Goal: Information Seeking & Learning: Learn about a topic

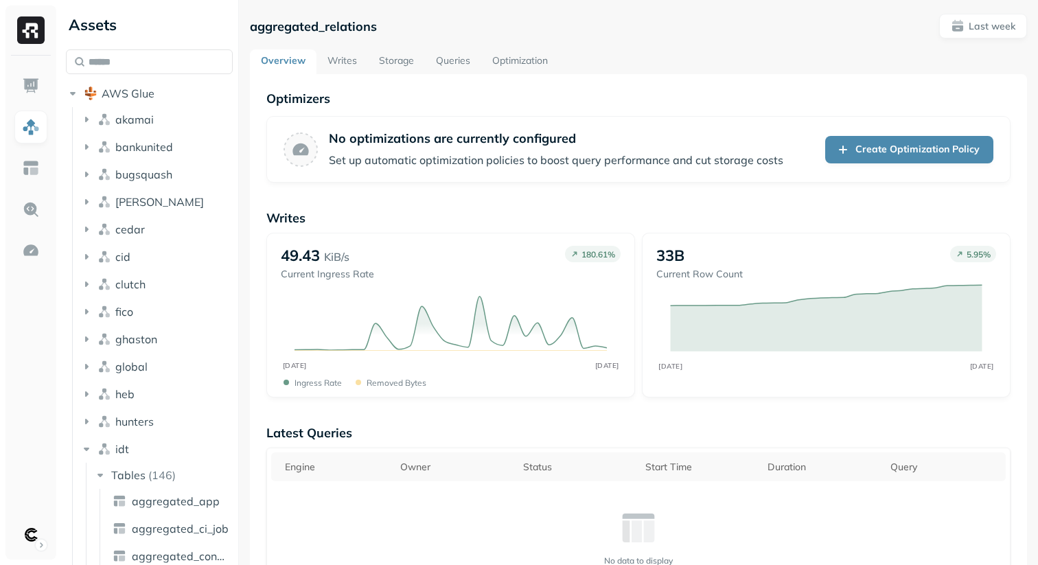
scroll to position [743, 0]
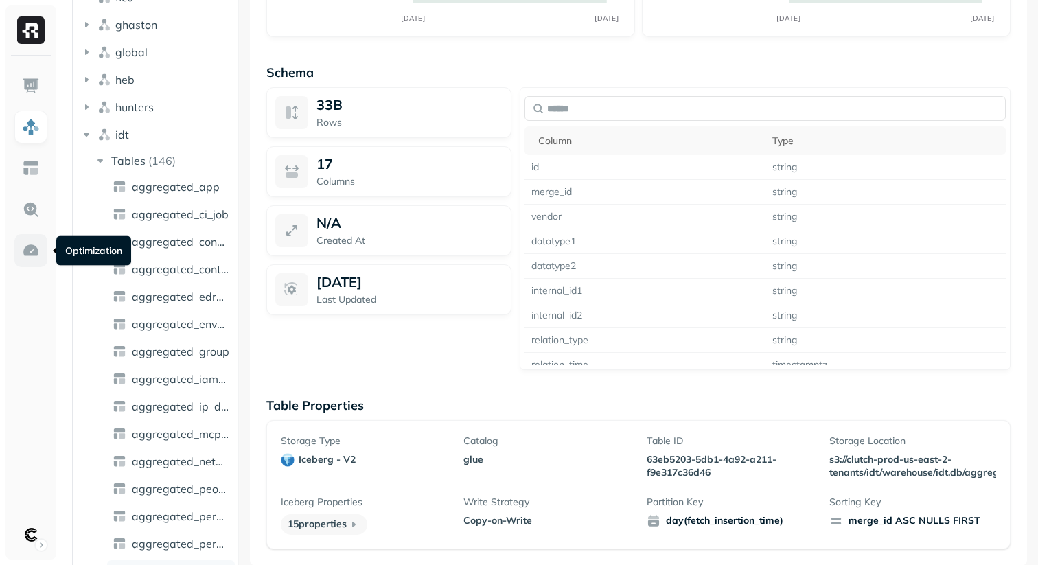
click at [30, 249] on img at bounding box center [31, 251] width 18 height 18
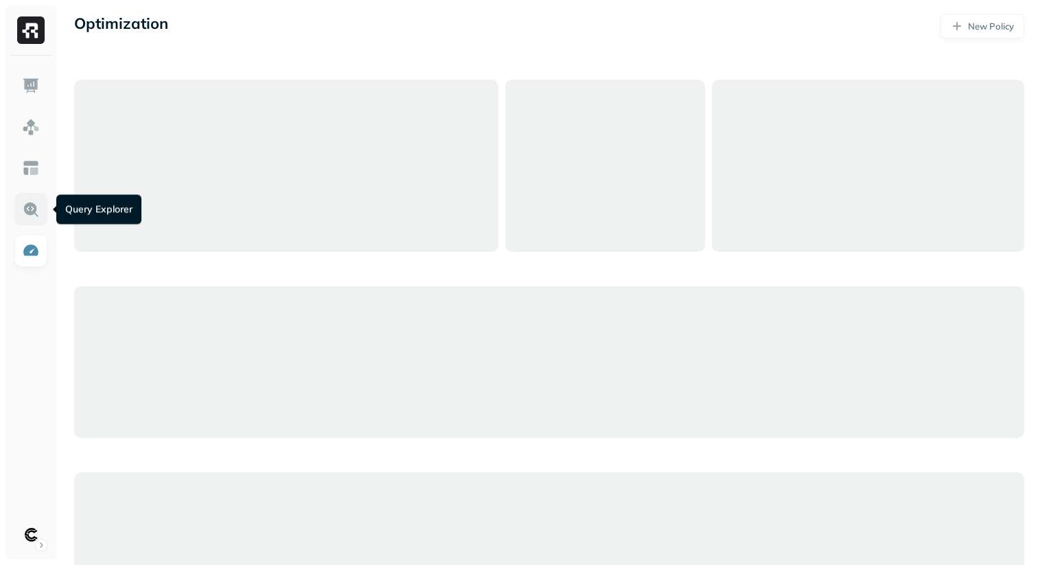
click at [30, 210] on img at bounding box center [31, 209] width 18 height 18
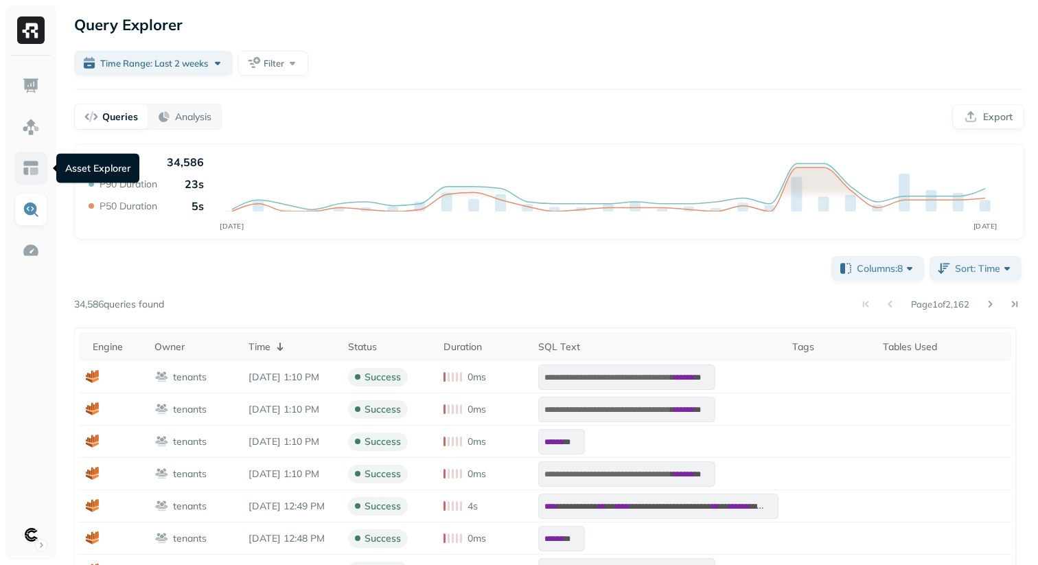
click at [30, 178] on link at bounding box center [30, 168] width 33 height 33
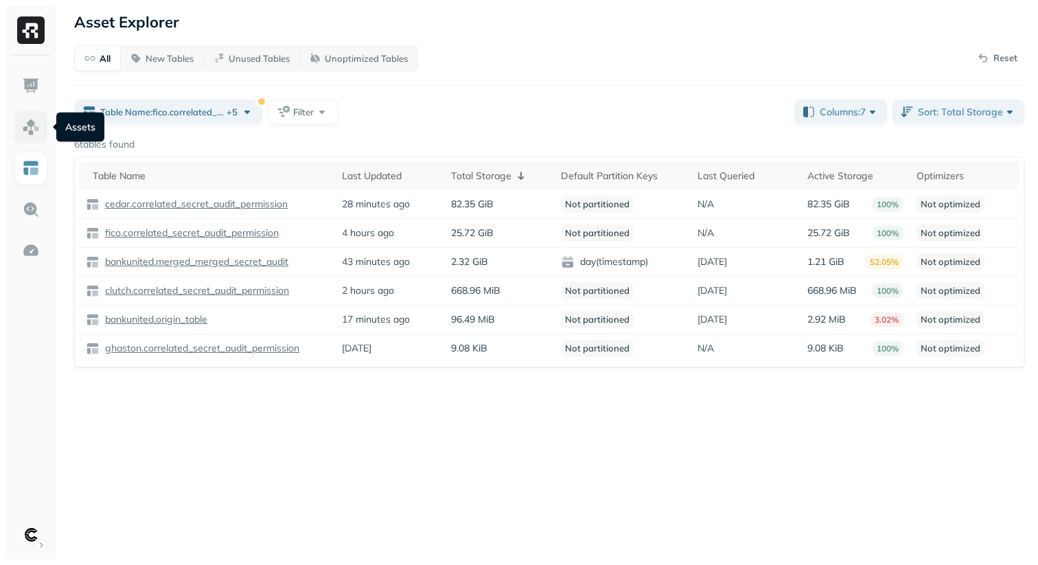
click at [26, 138] on link at bounding box center [30, 127] width 33 height 33
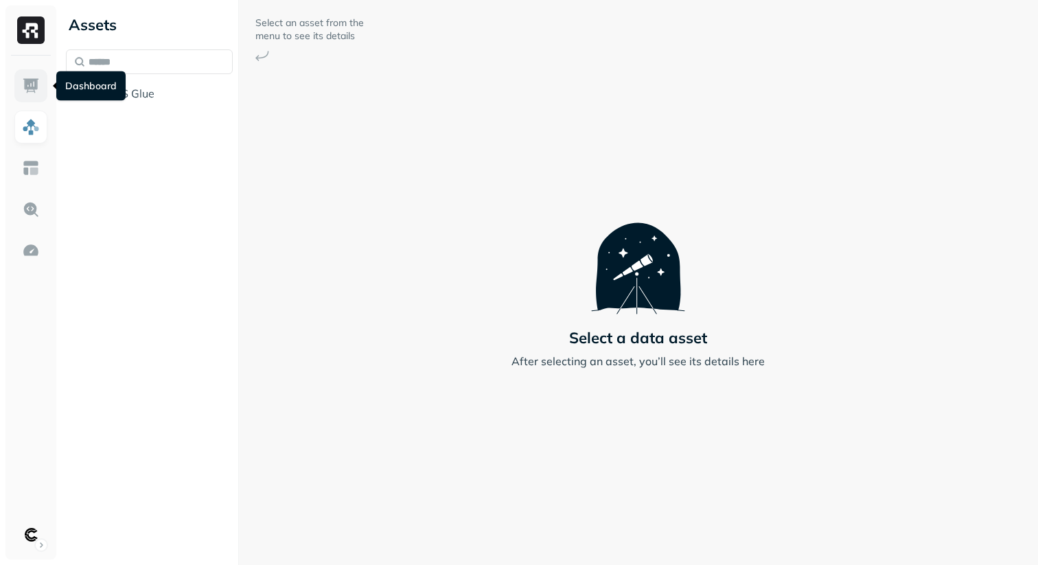
click at [29, 89] on img at bounding box center [31, 86] width 18 height 18
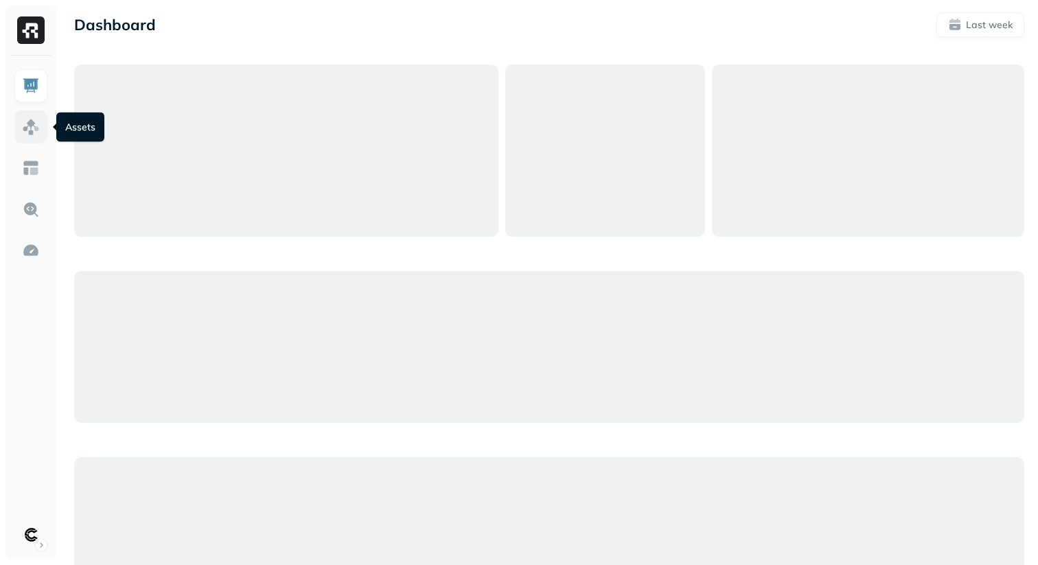
click at [27, 128] on img at bounding box center [31, 127] width 18 height 18
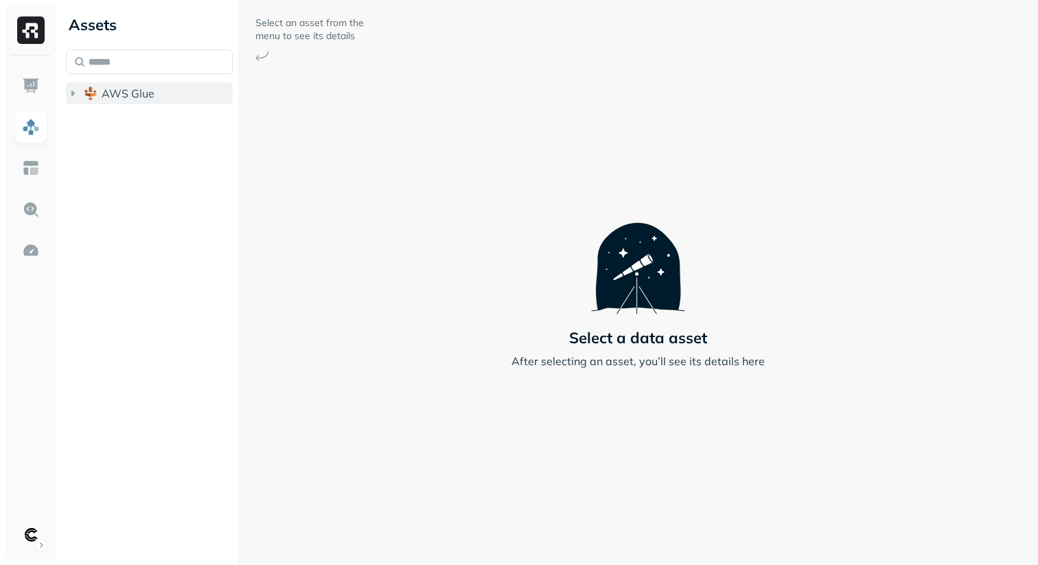
click at [71, 93] on icon "button" at bounding box center [72, 93] width 3 height 5
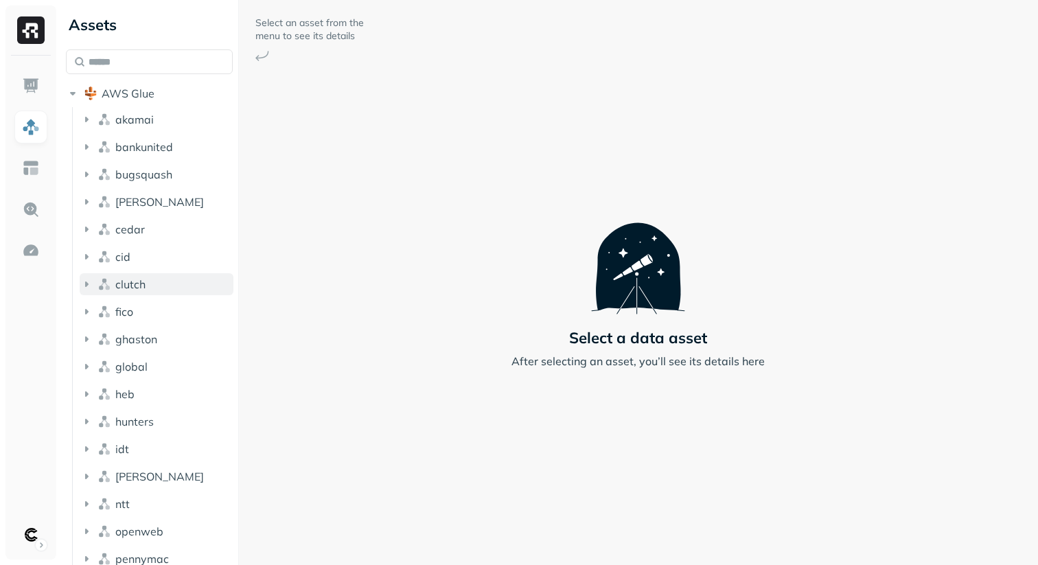
click at [89, 280] on icon "button" at bounding box center [87, 284] width 14 height 14
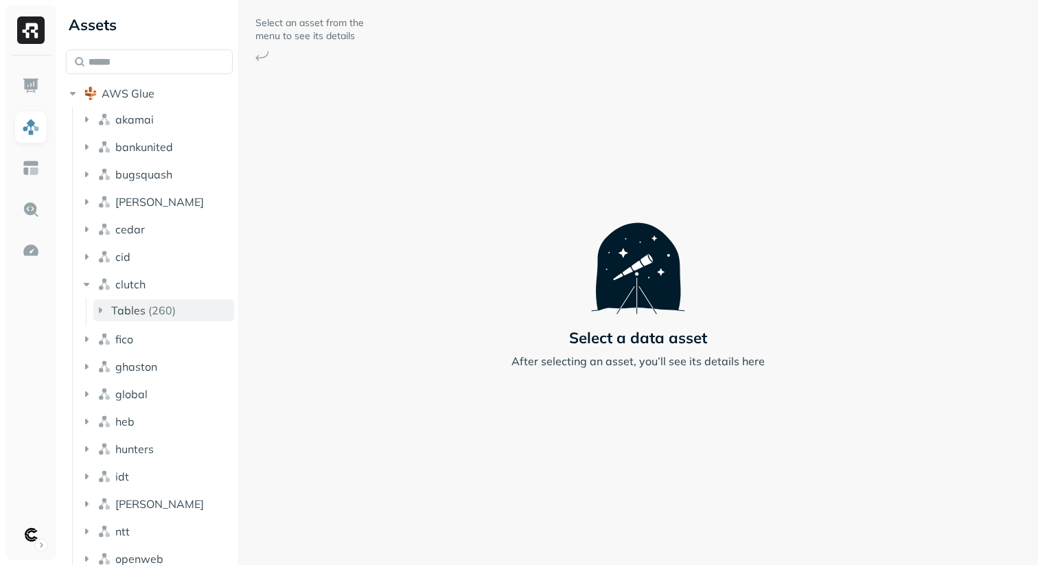
click at [97, 307] on icon "button" at bounding box center [100, 310] width 14 height 14
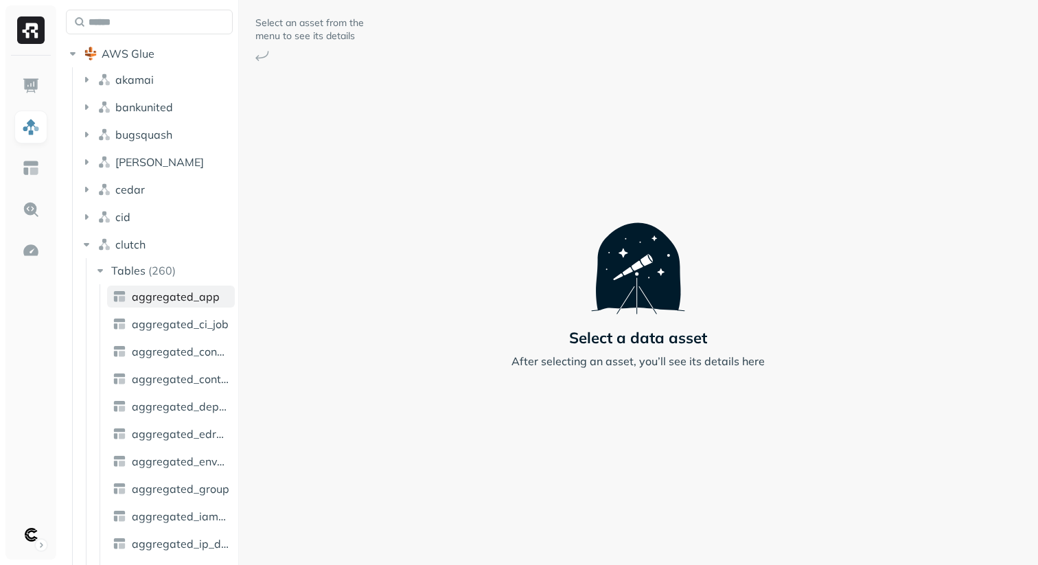
scroll to position [62, 0]
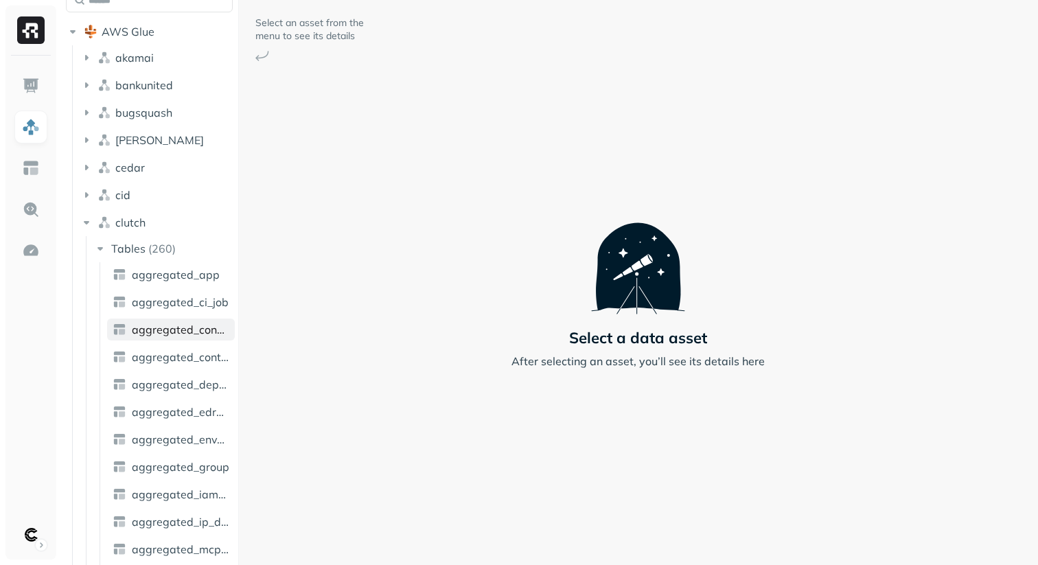
click at [162, 328] on span "aggregated_consumer" at bounding box center [180, 330] width 97 height 14
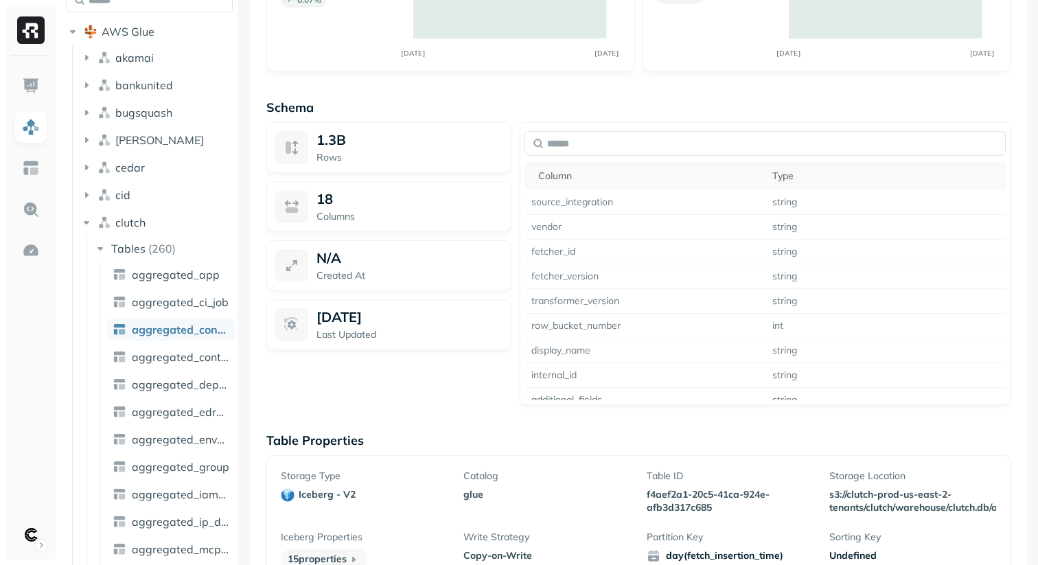
scroll to position [743, 0]
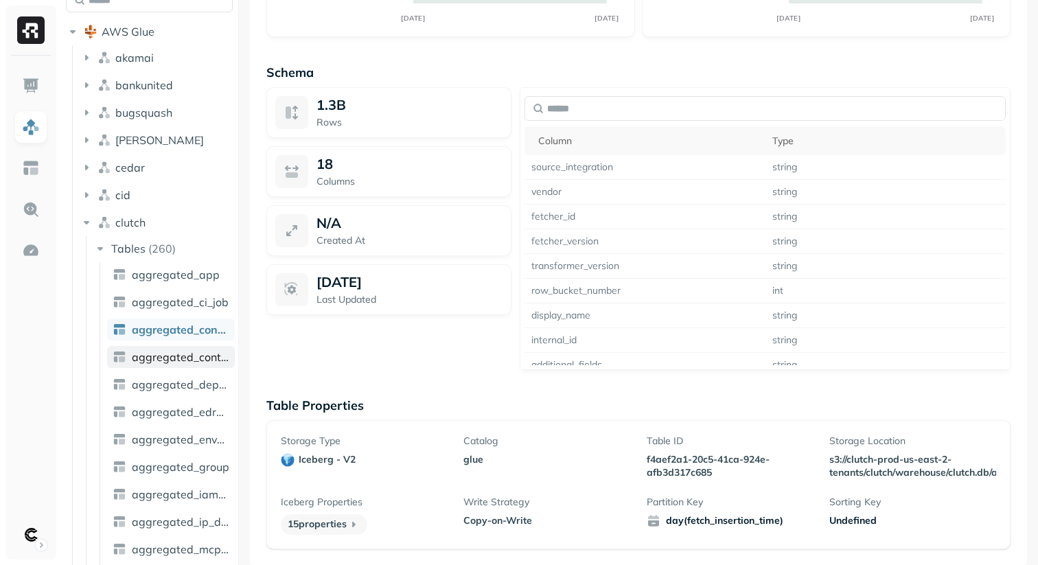
click at [161, 358] on span "aggregated_context" at bounding box center [180, 357] width 97 height 14
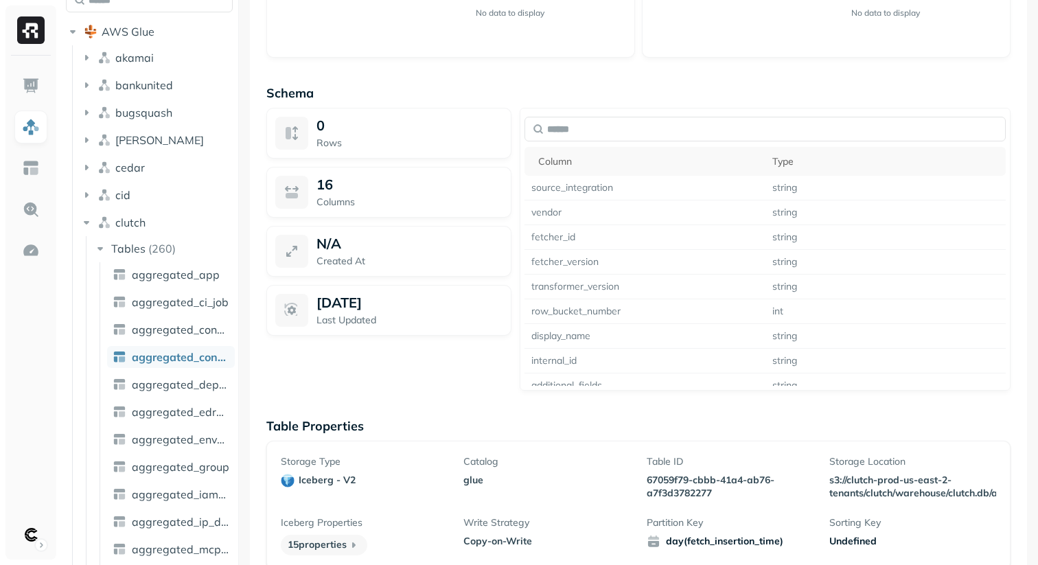
scroll to position [743, 0]
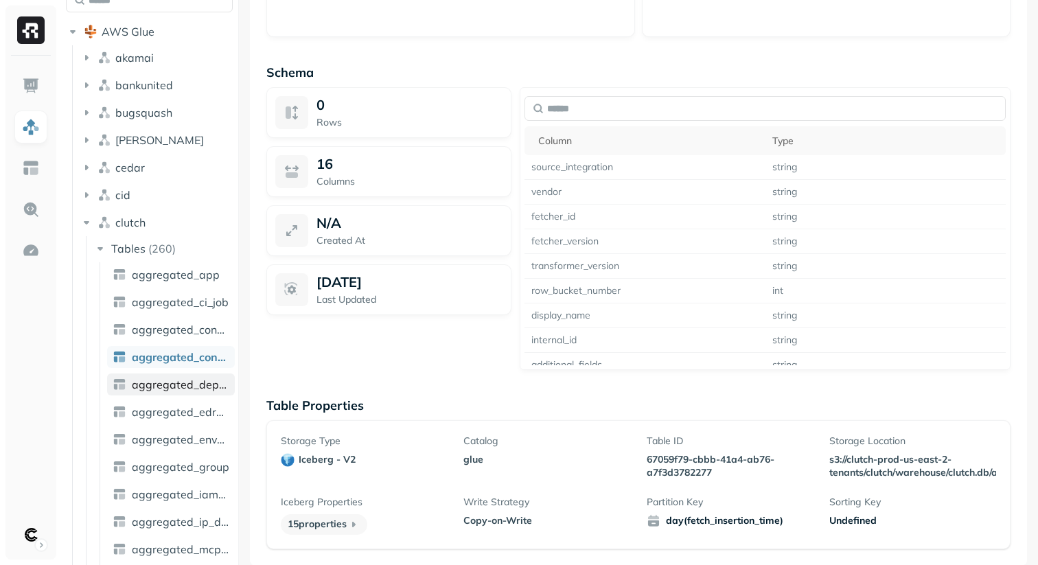
click at [158, 386] on span "aggregated_deploy_key" at bounding box center [180, 384] width 97 height 14
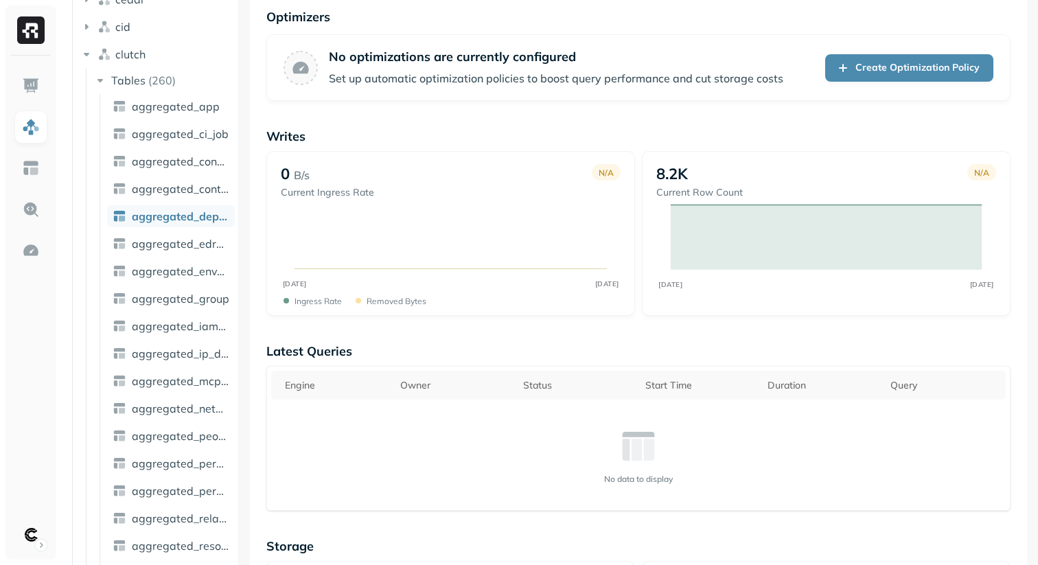
scroll to position [252, 0]
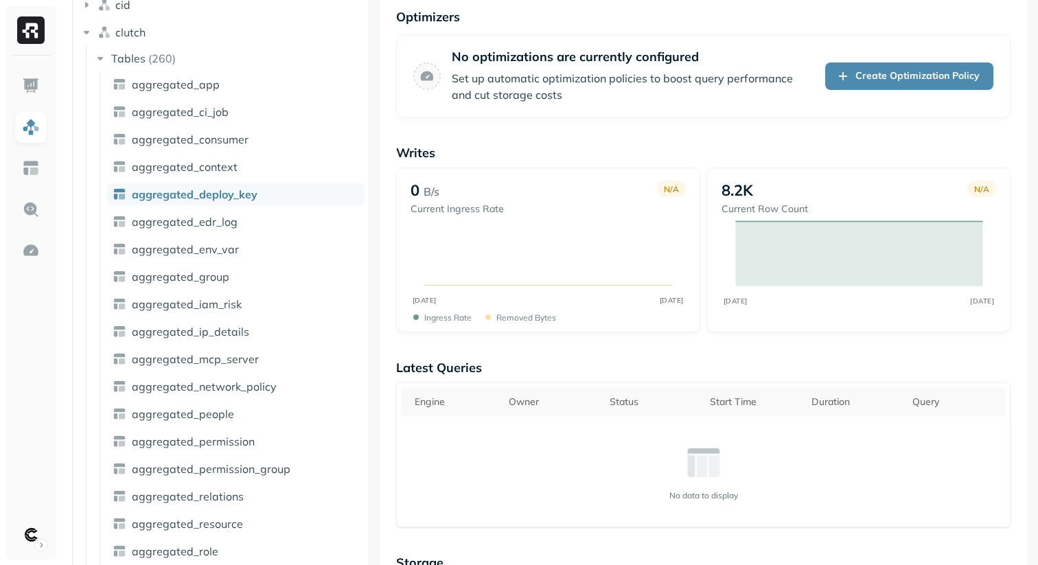
click at [369, 362] on div at bounding box center [368, 282] width 1 height 565
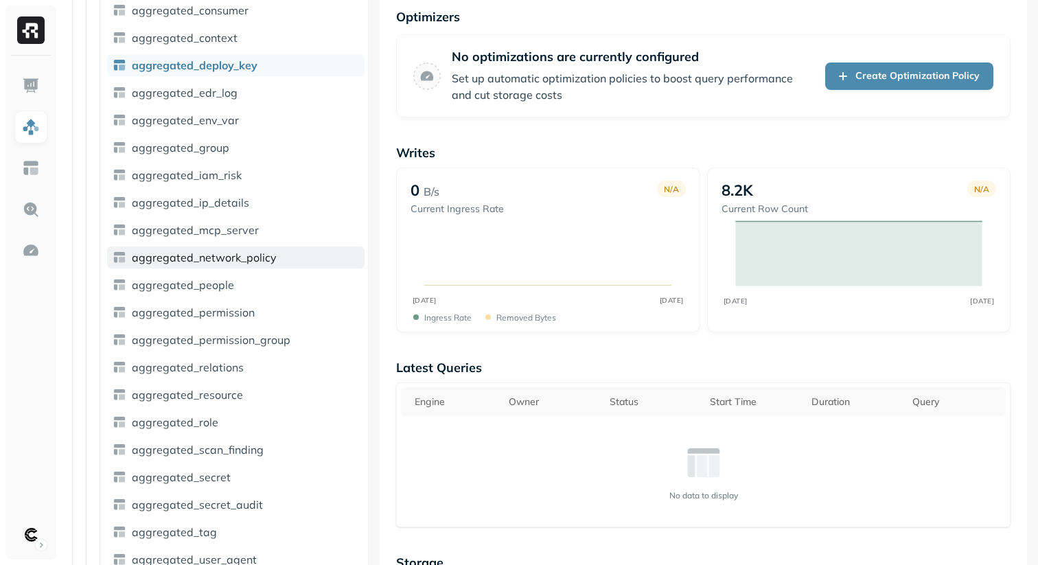
scroll to position [380, 0]
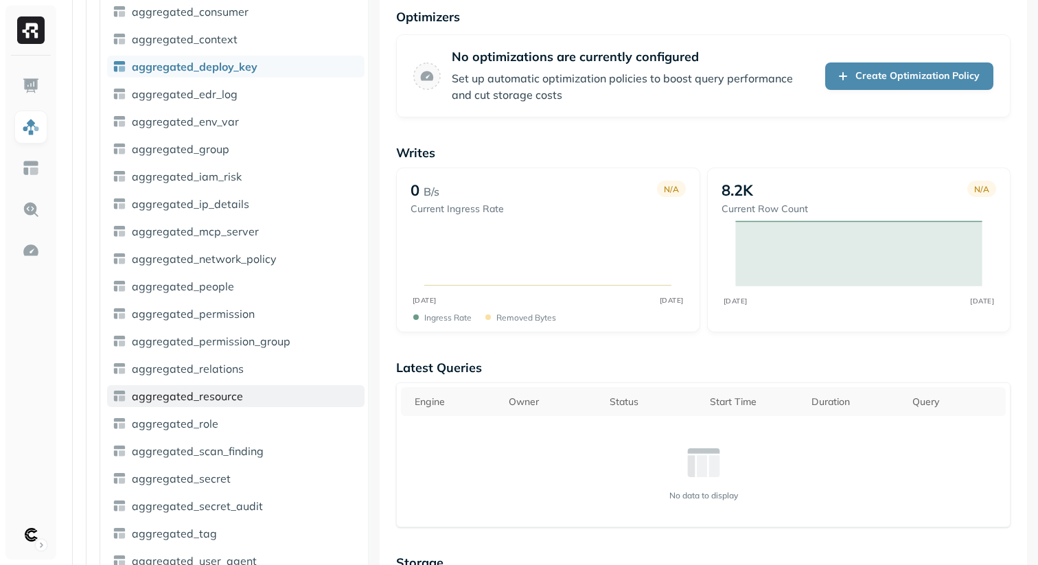
click at [191, 402] on span "aggregated_resource" at bounding box center [187, 396] width 111 height 14
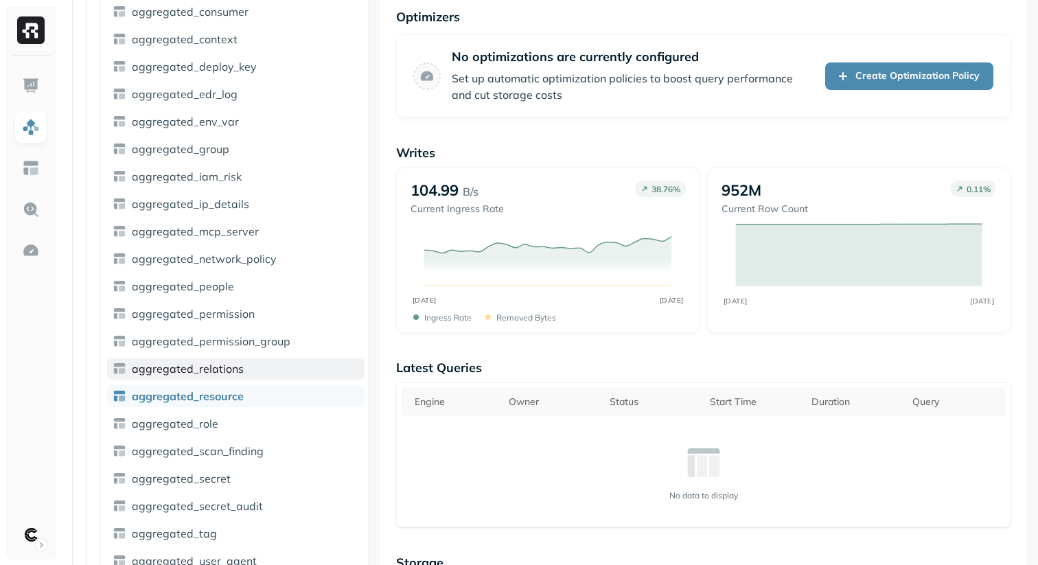
click at [204, 375] on span "aggregated_relations" at bounding box center [188, 369] width 112 height 14
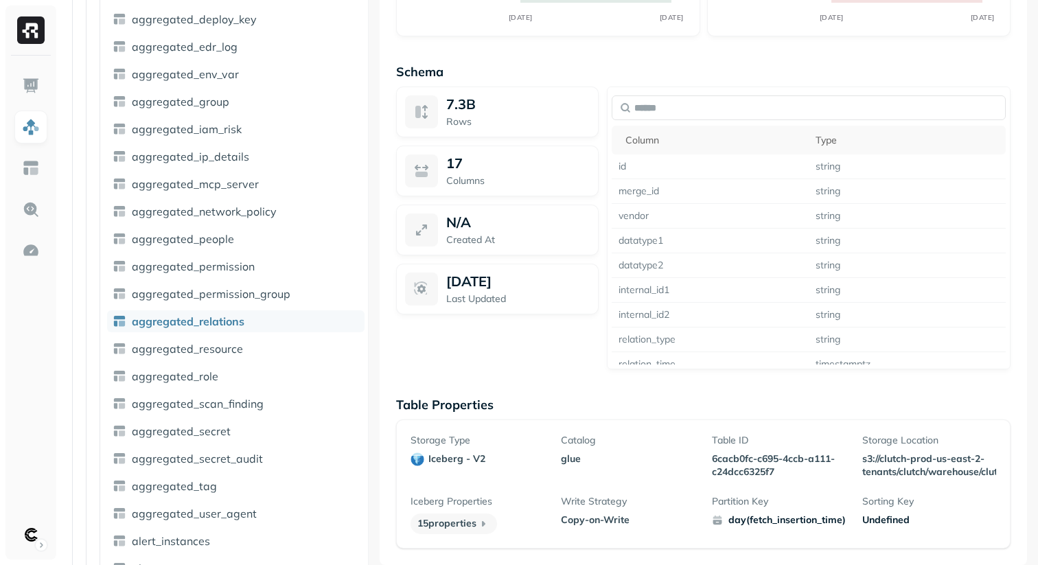
scroll to position [431, 0]
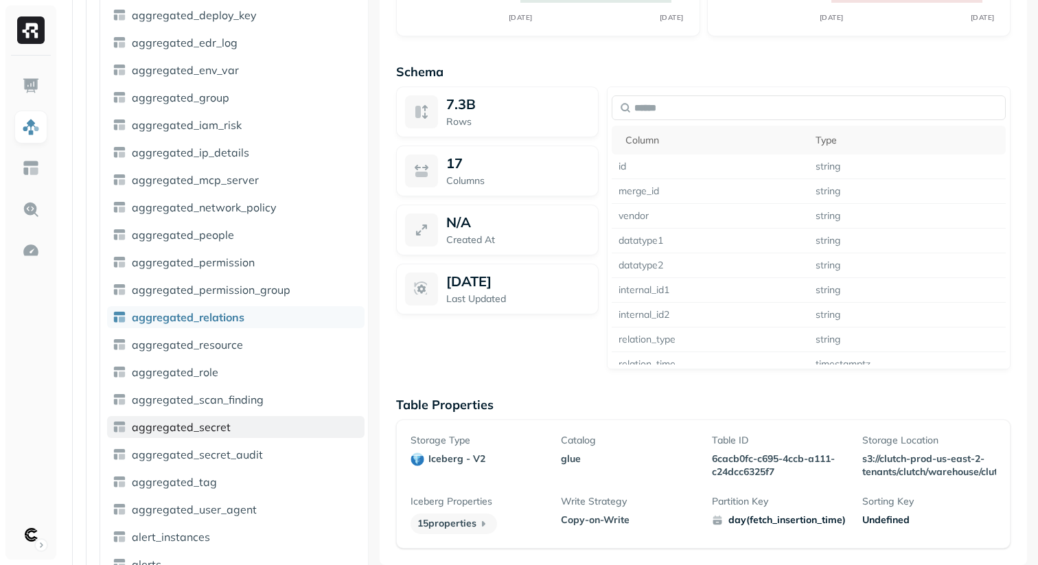
click at [185, 425] on span "aggregated_secret" at bounding box center [181, 427] width 99 height 14
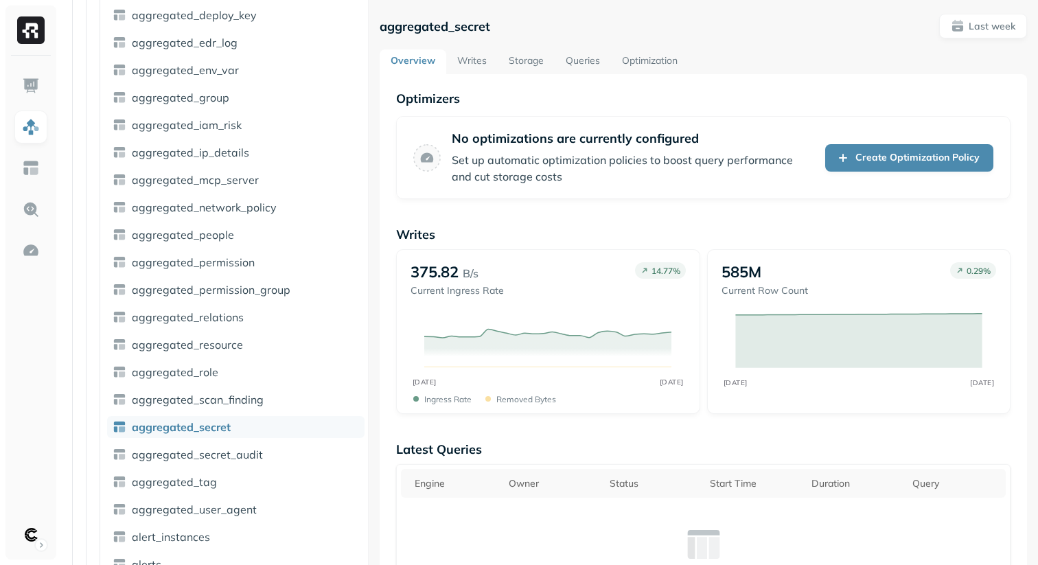
click at [644, 60] on link "Optimization" at bounding box center [650, 61] width 78 height 25
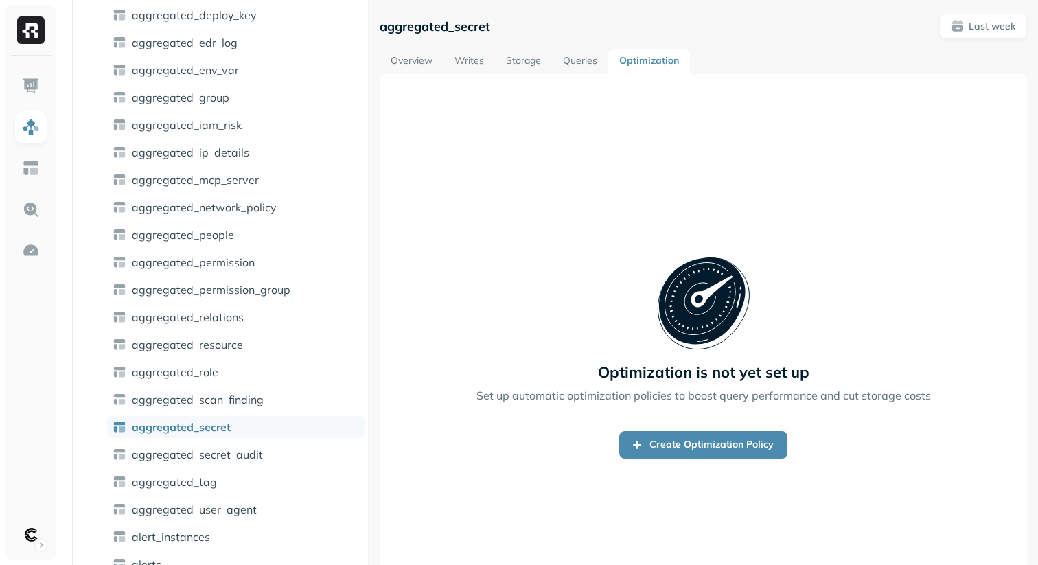
click at [490, 62] on link "Writes" at bounding box center [468, 61] width 51 height 25
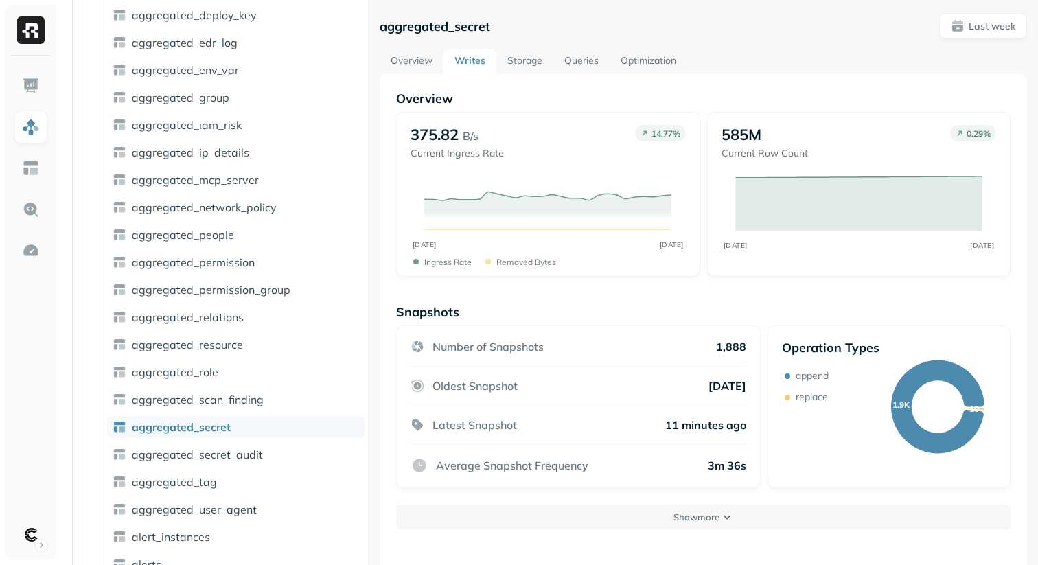
click at [524, 61] on link "Storage" at bounding box center [524, 61] width 57 height 25
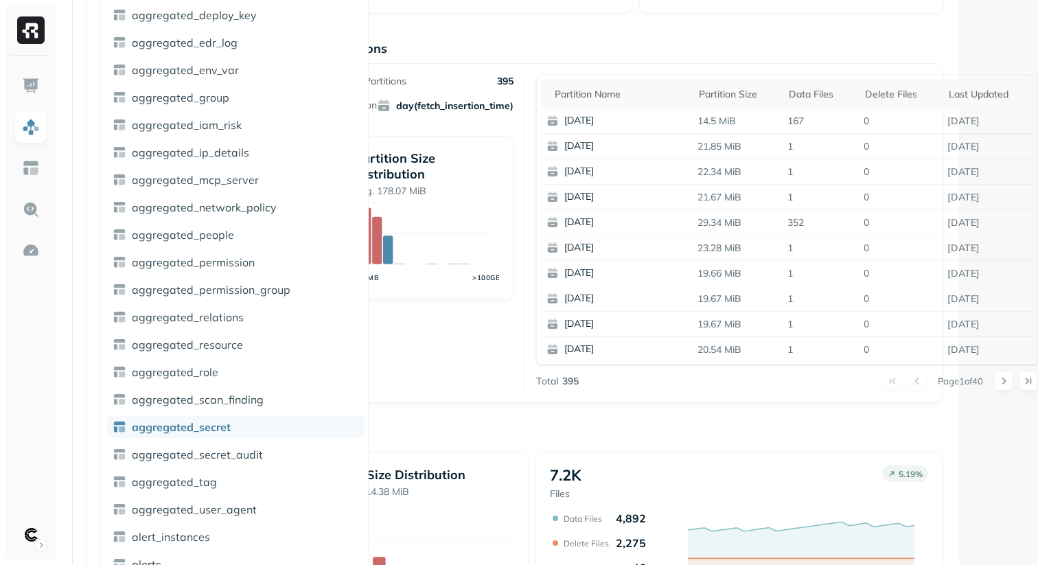
scroll to position [223, 69]
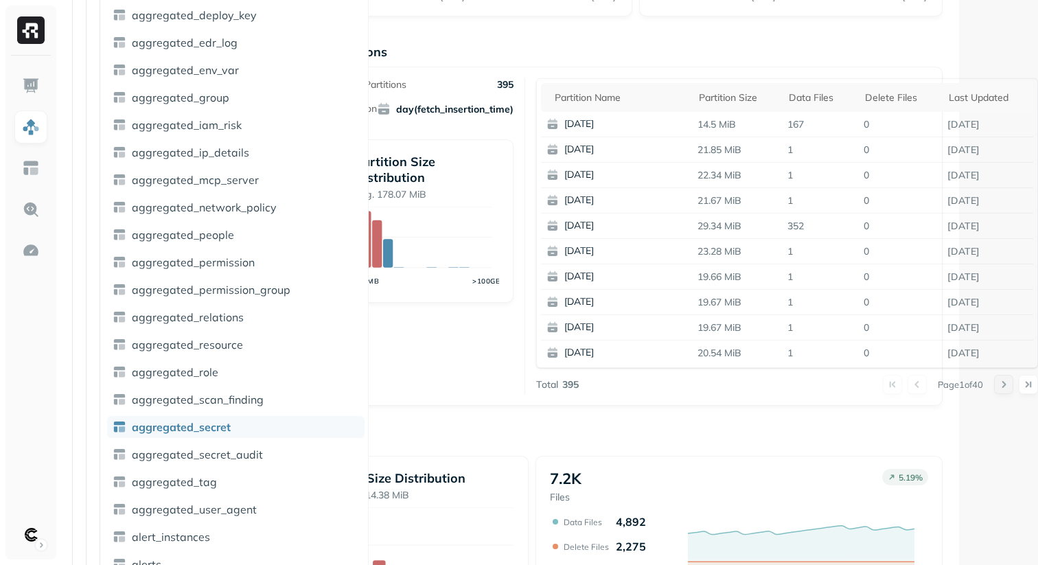
click at [1000, 384] on button at bounding box center [1003, 384] width 19 height 19
click at [911, 382] on button at bounding box center [916, 384] width 19 height 19
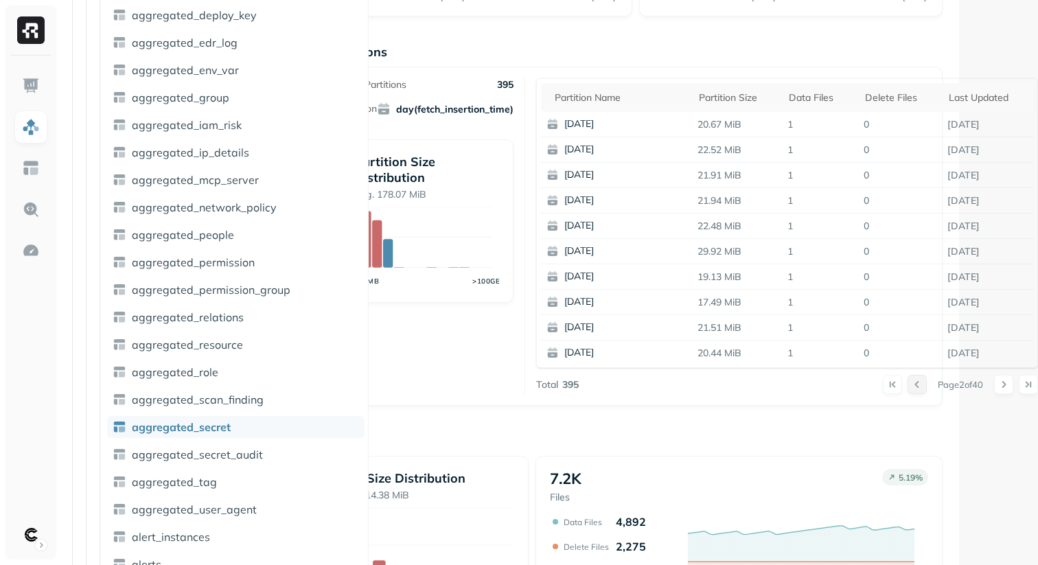
click at [911, 382] on button at bounding box center [916, 384] width 19 height 19
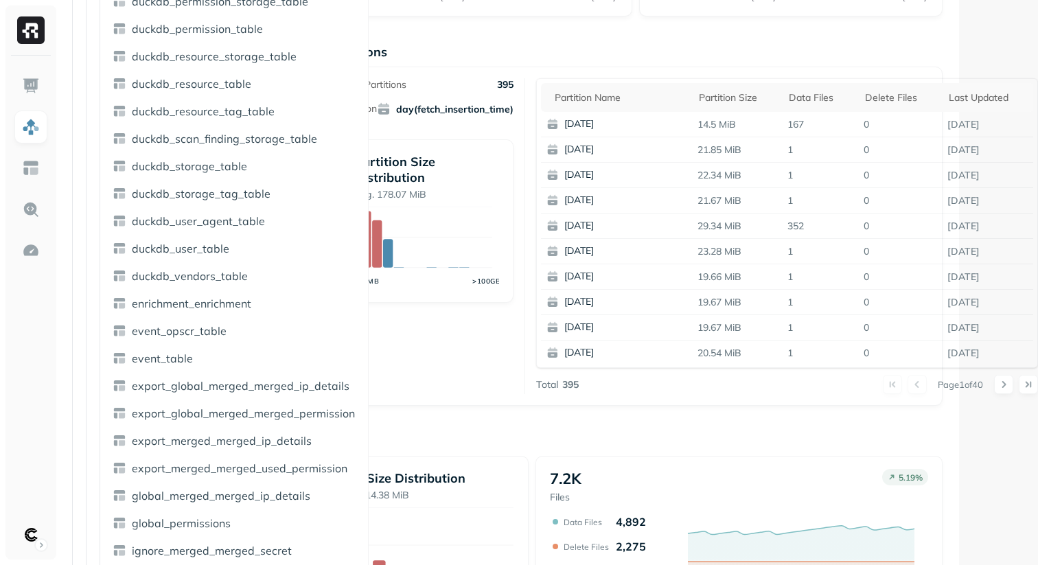
scroll to position [3312, 0]
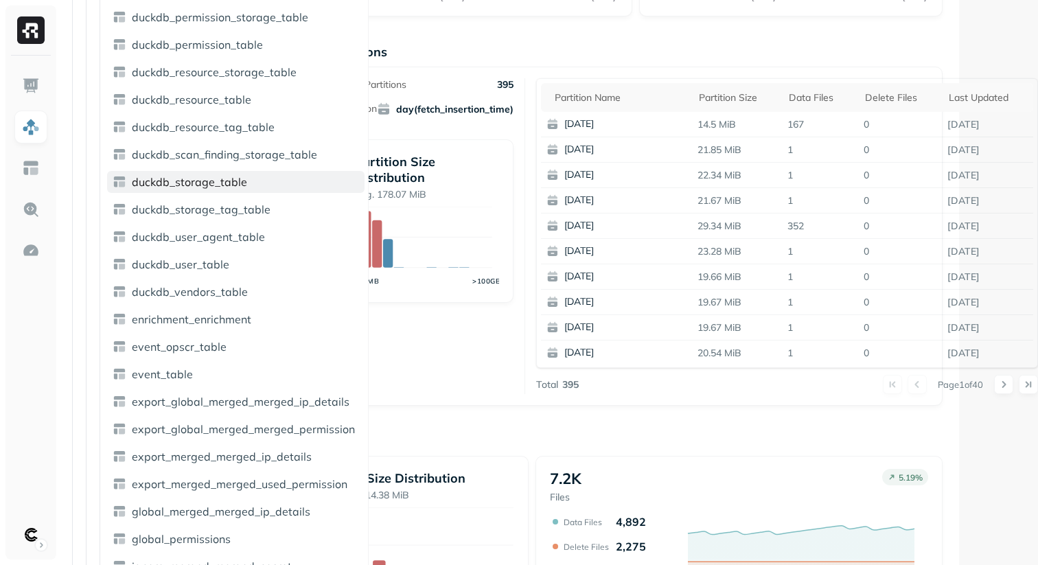
click at [183, 185] on span "duckdb_storage_table" at bounding box center [189, 182] width 115 height 14
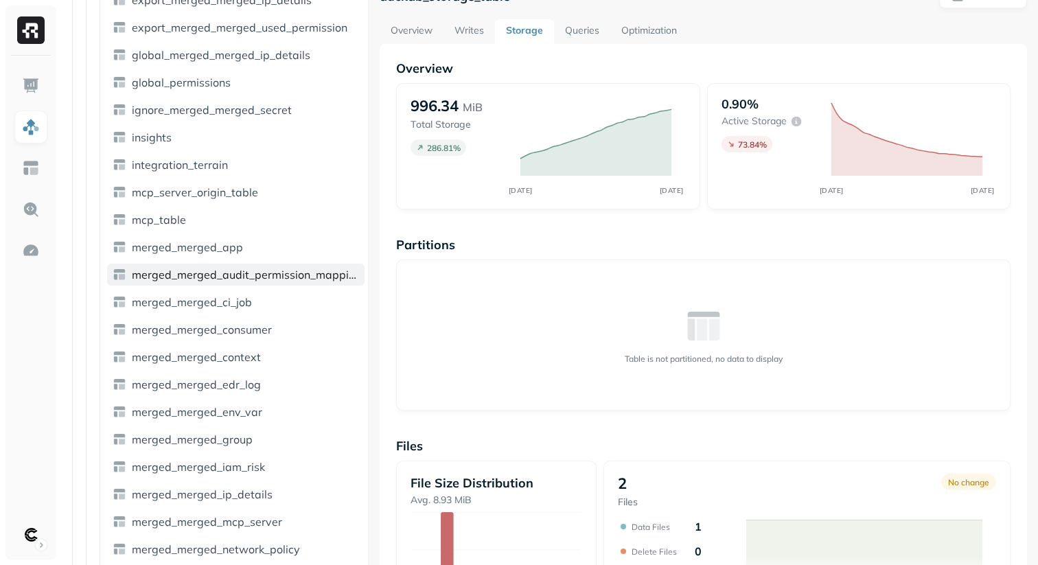
scroll to position [3769, 0]
click at [204, 351] on span "merged_merged_context" at bounding box center [196, 356] width 129 height 14
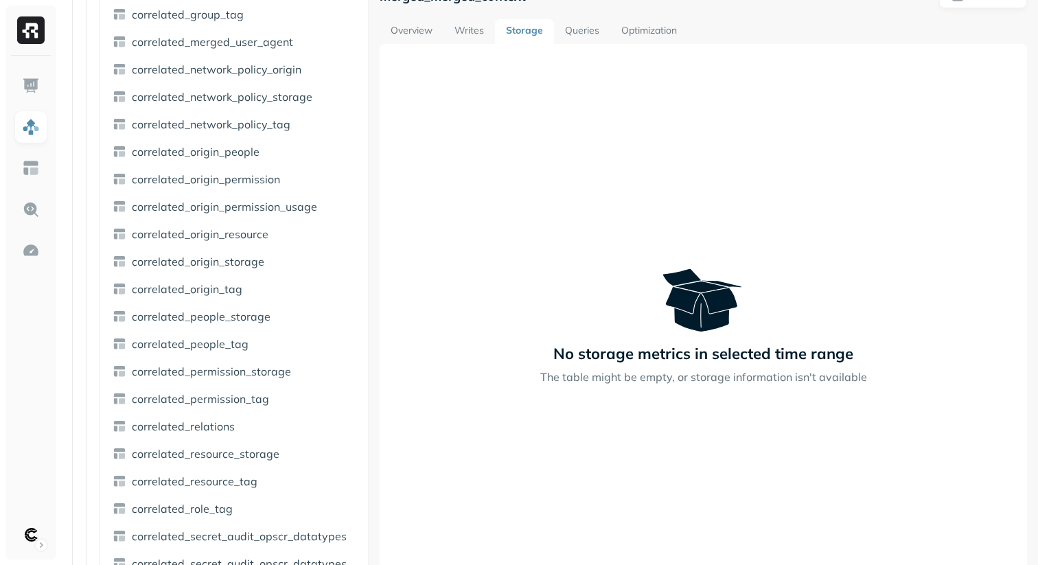
scroll to position [2150, 0]
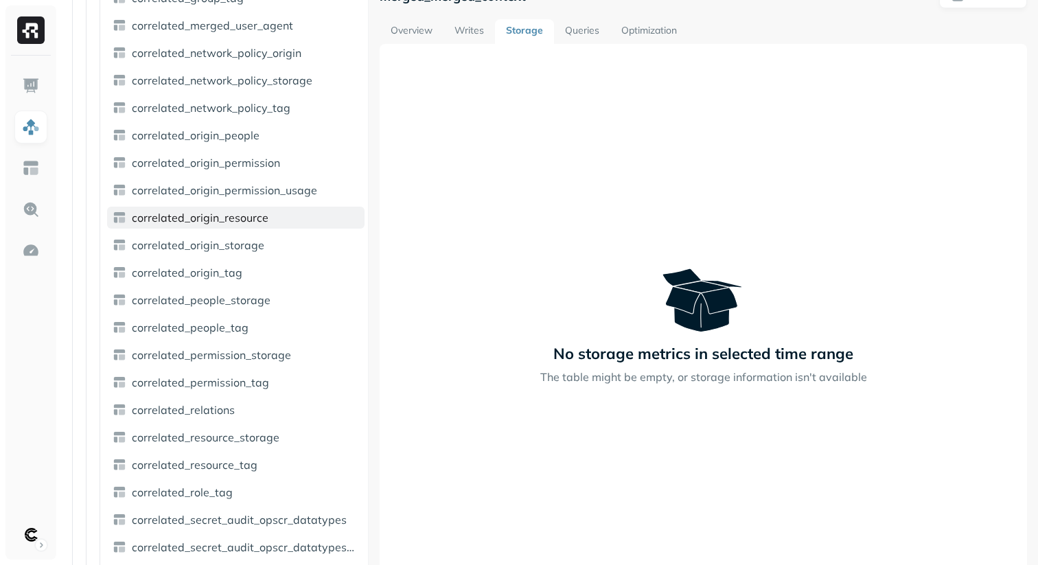
click at [185, 213] on span "correlated_origin_resource" at bounding box center [200, 218] width 137 height 14
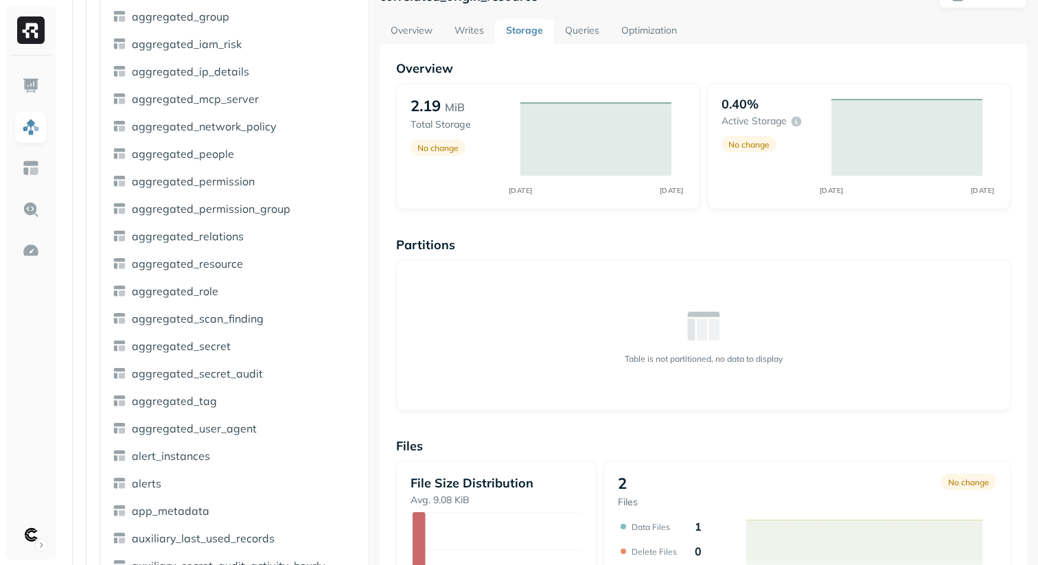
scroll to position [516, 0]
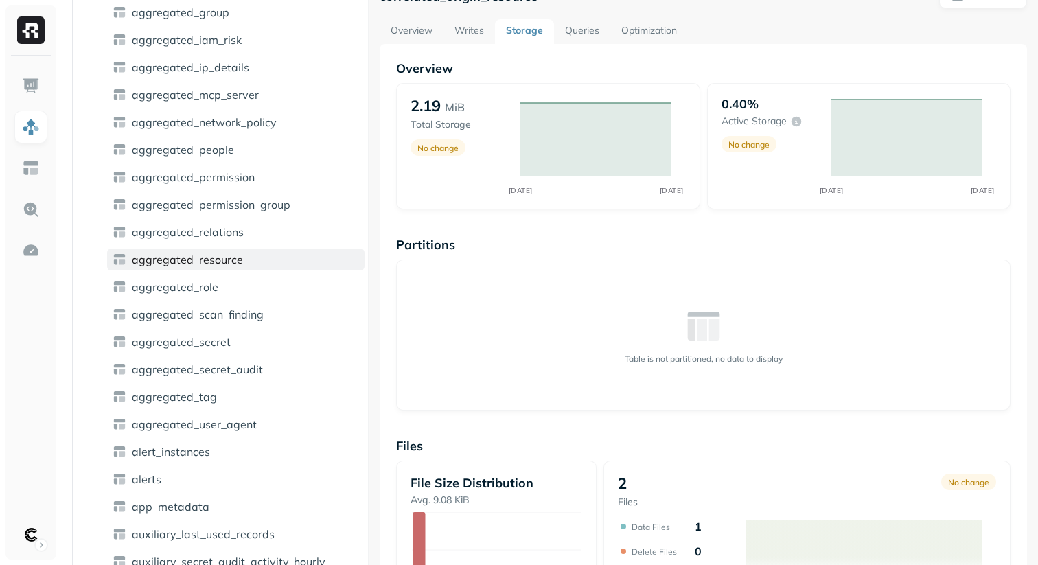
click at [194, 257] on span "aggregated_resource" at bounding box center [187, 260] width 111 height 14
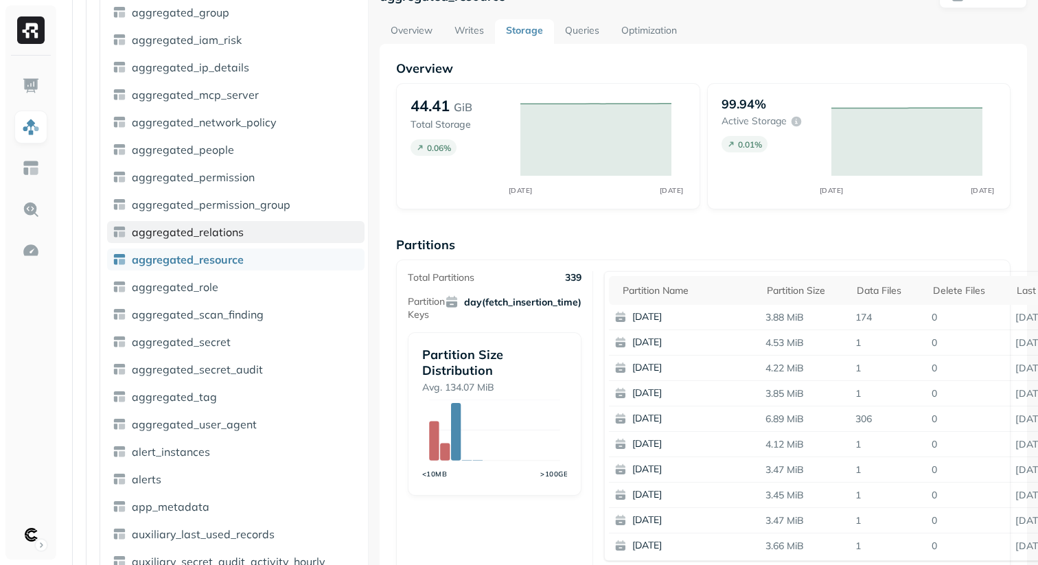
click at [178, 238] on span "aggregated_relations" at bounding box center [188, 232] width 112 height 14
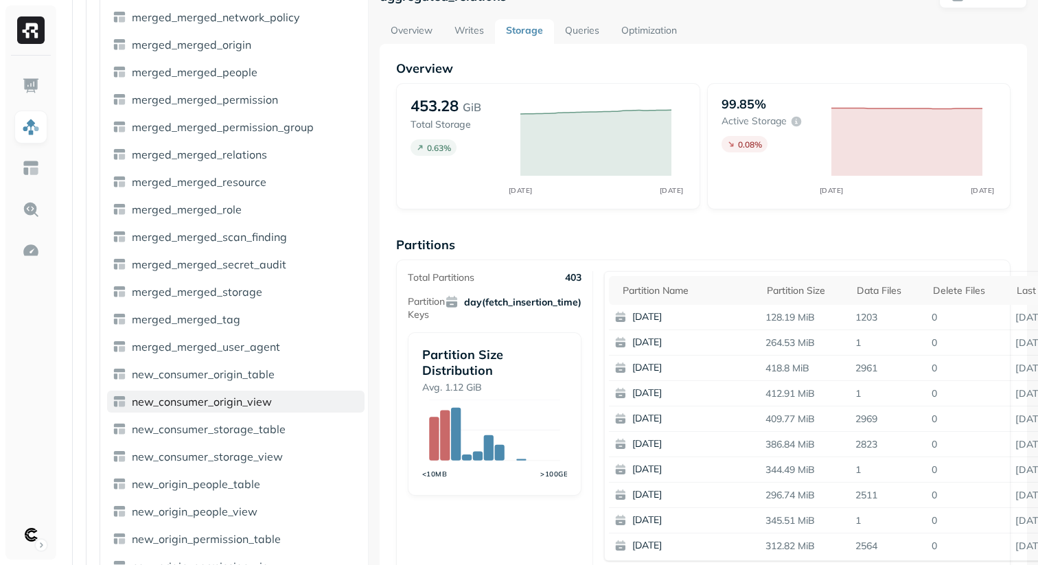
scroll to position [4290, 0]
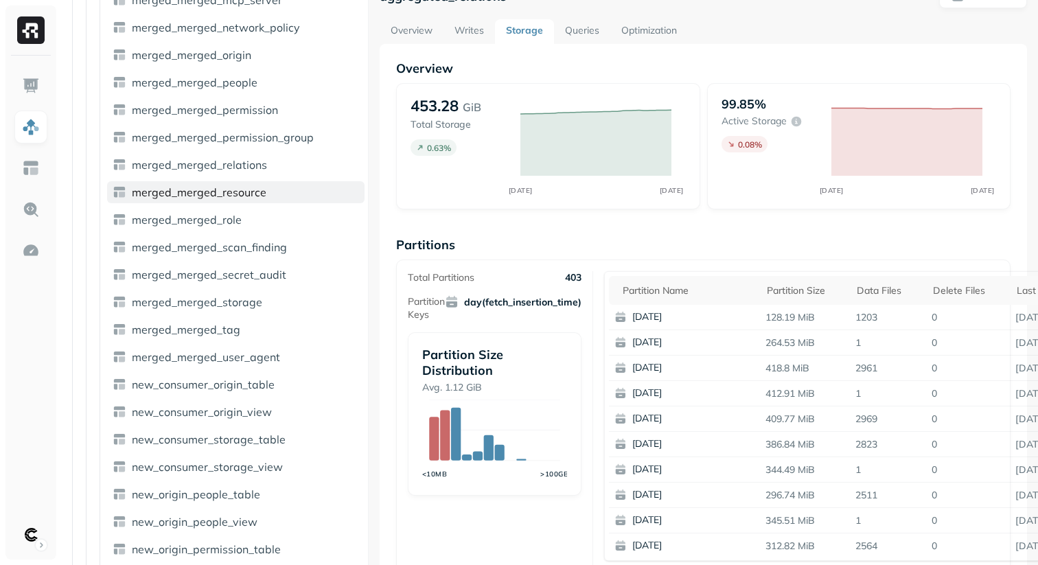
click at [184, 194] on span "merged_merged_resource" at bounding box center [199, 192] width 135 height 14
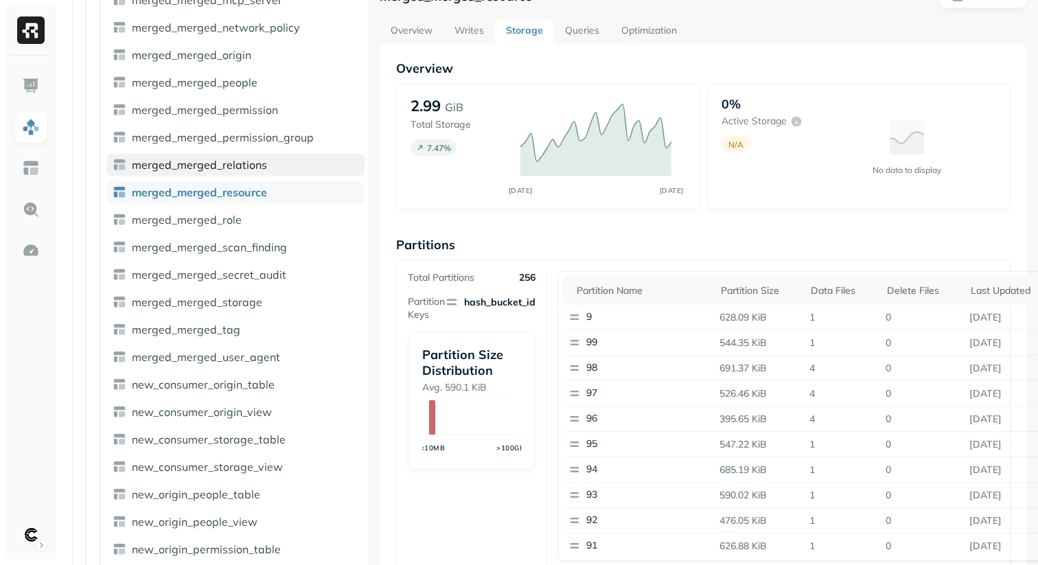
click at [185, 157] on link "merged_merged_relations" at bounding box center [235, 165] width 257 height 22
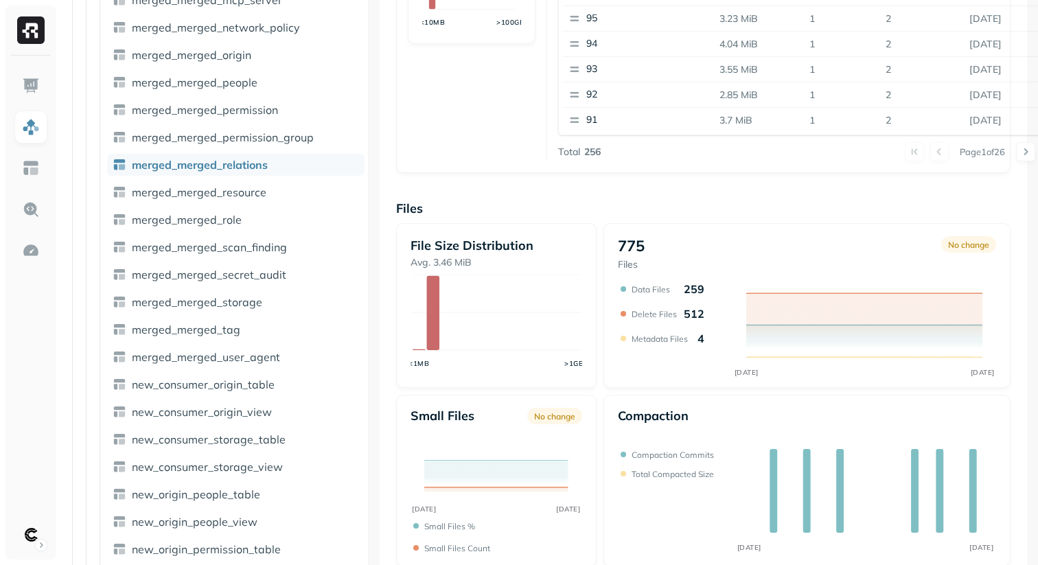
scroll to position [474, 0]
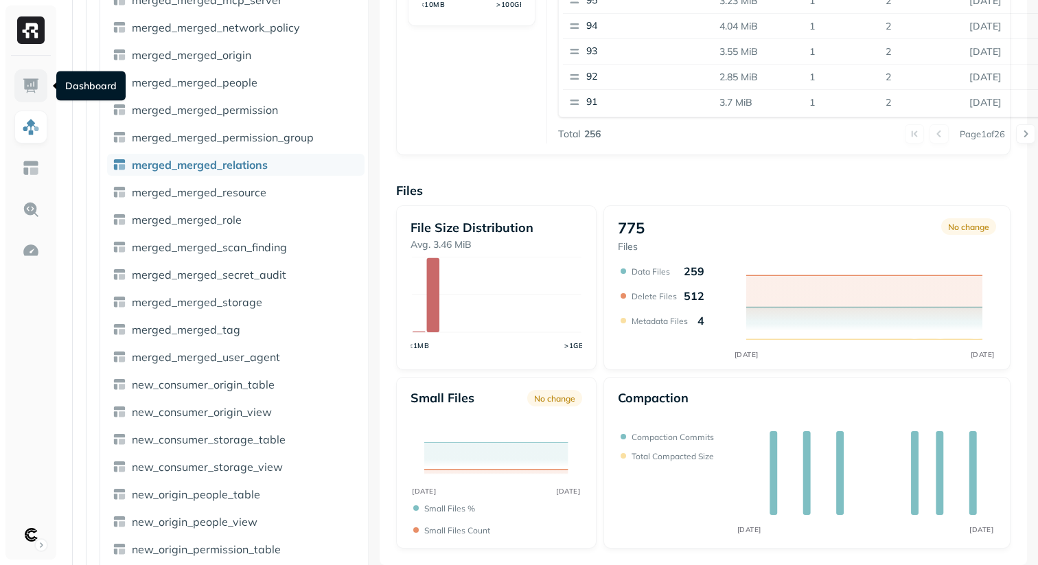
click at [34, 85] on img at bounding box center [31, 86] width 18 height 18
